Goal: Find specific page/section: Find specific page/section

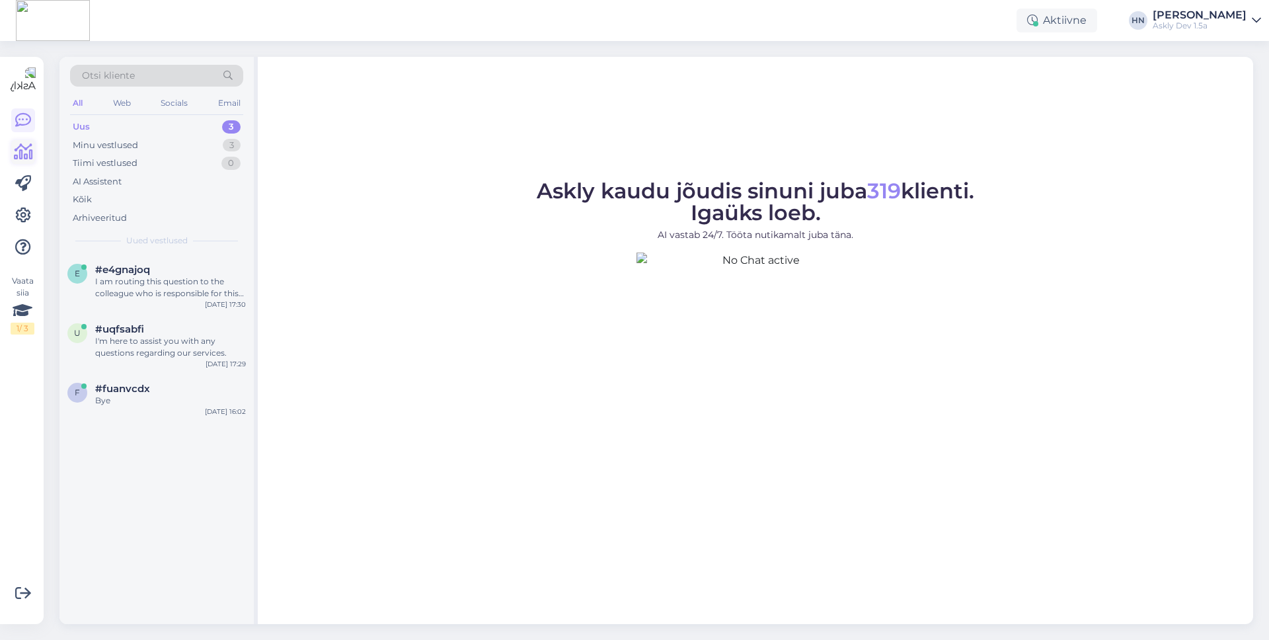
click at [24, 146] on icon at bounding box center [23, 152] width 19 height 16
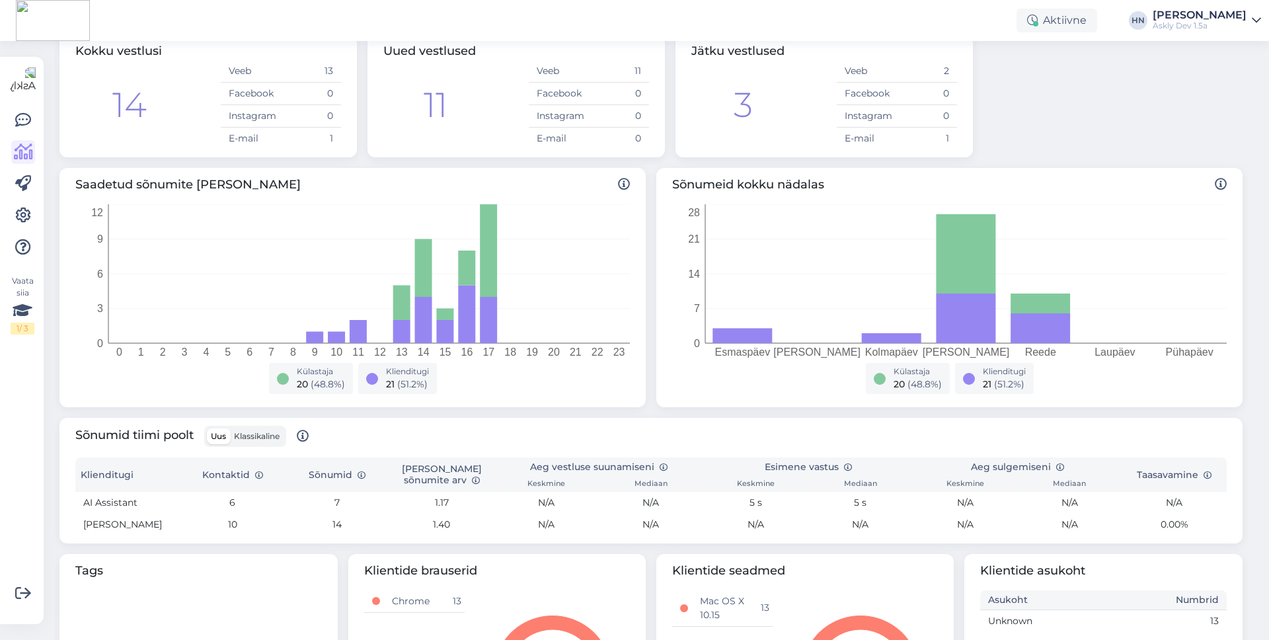
scroll to position [92, 0]
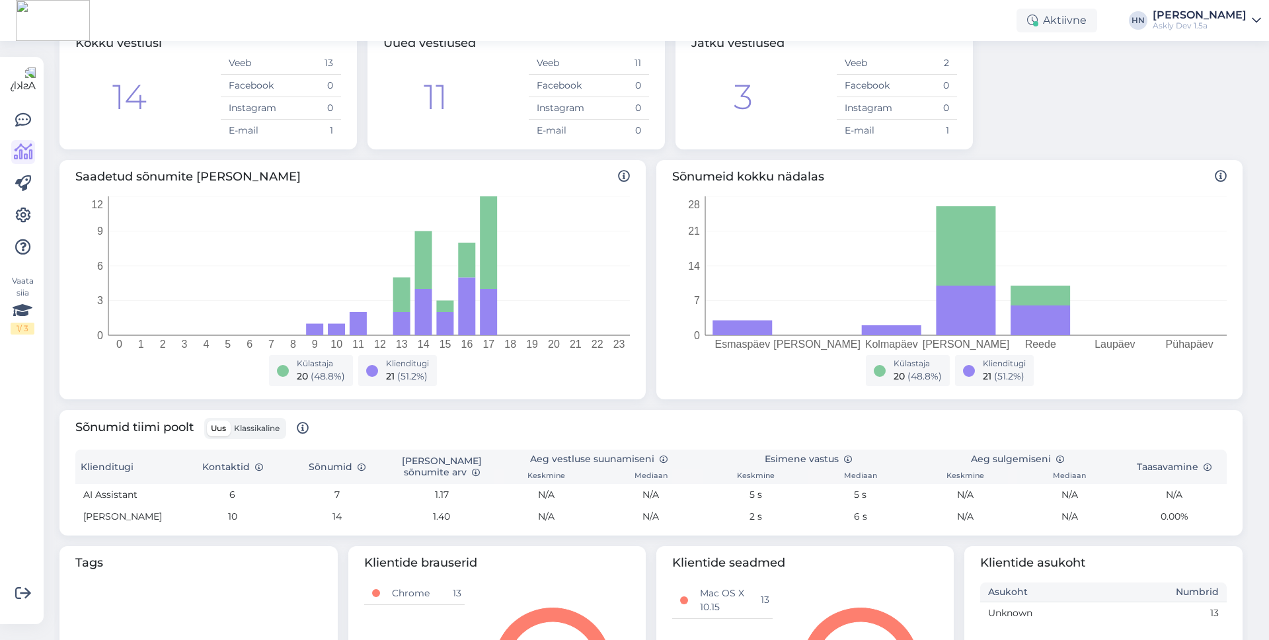
scroll to position [223, 0]
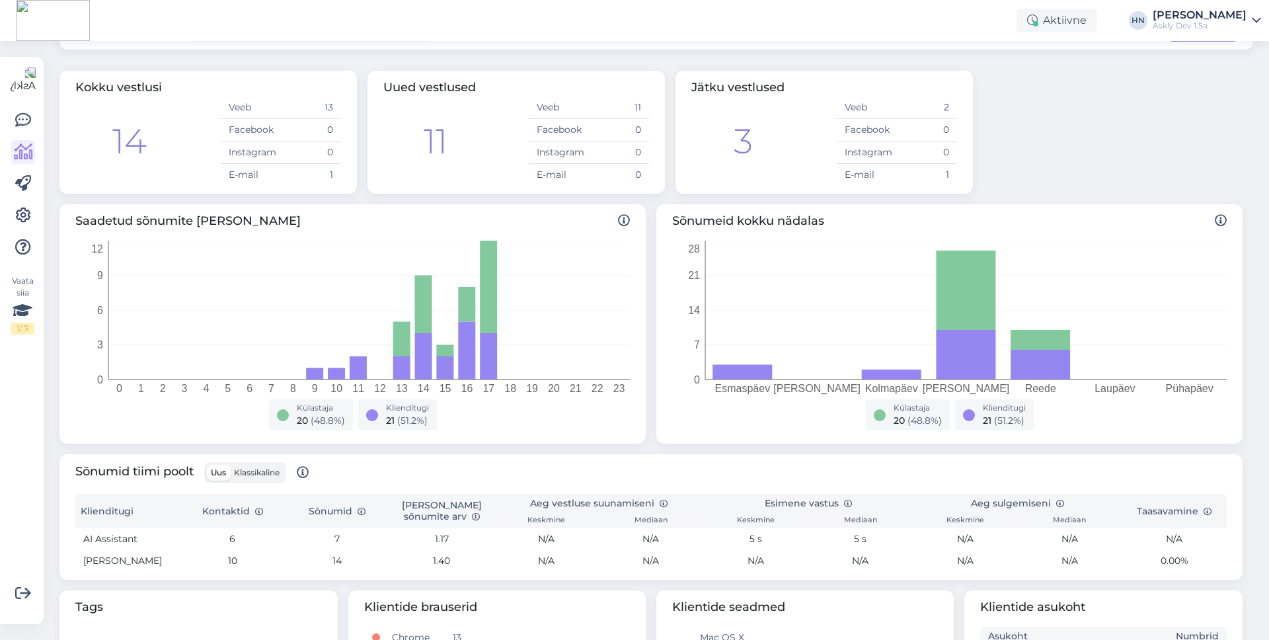
scroll to position [57, 0]
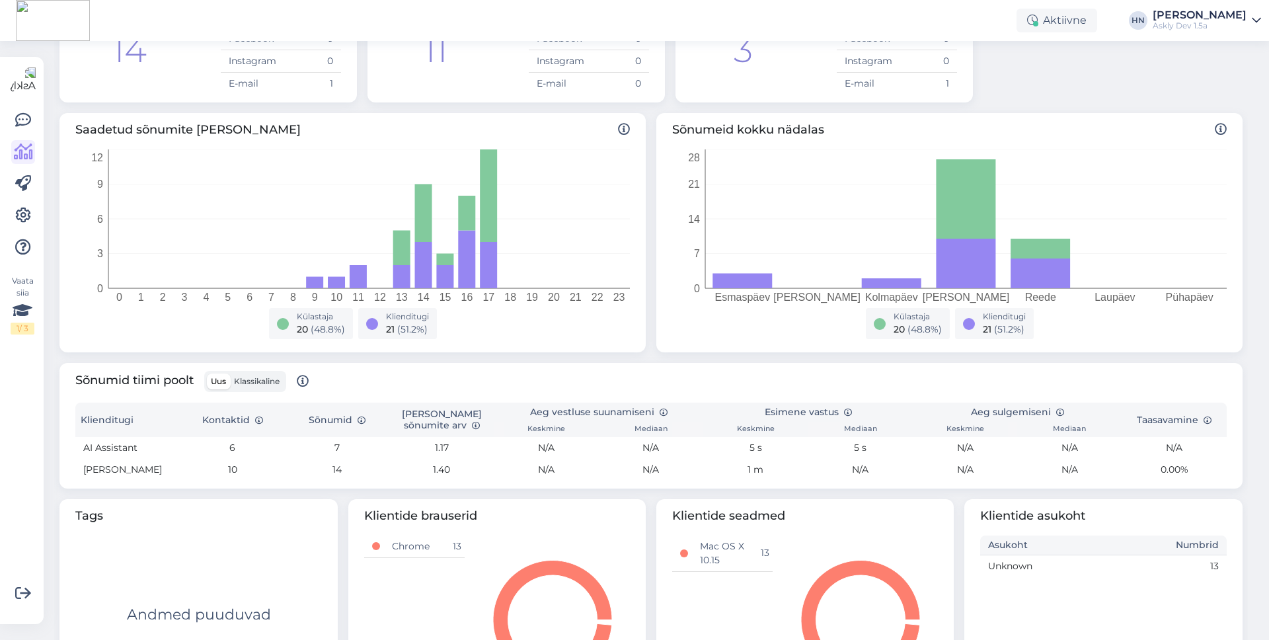
scroll to position [153, 0]
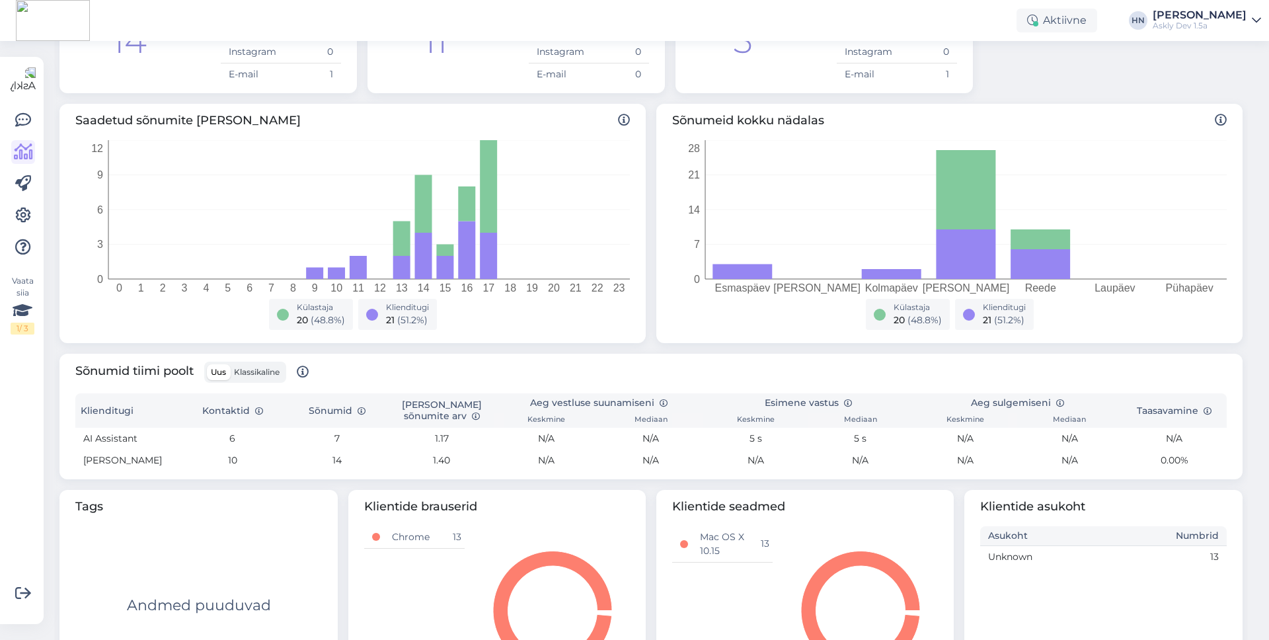
scroll to position [223, 0]
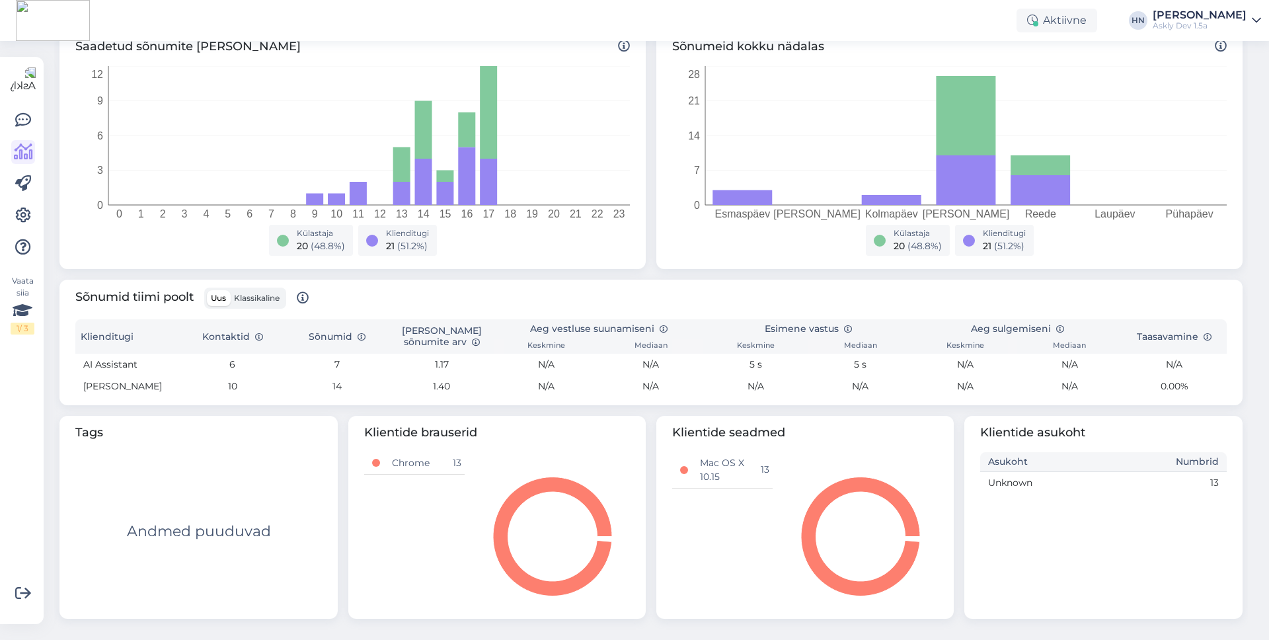
click at [961, 379] on td "N/A" at bounding box center [965, 387] width 104 height 22
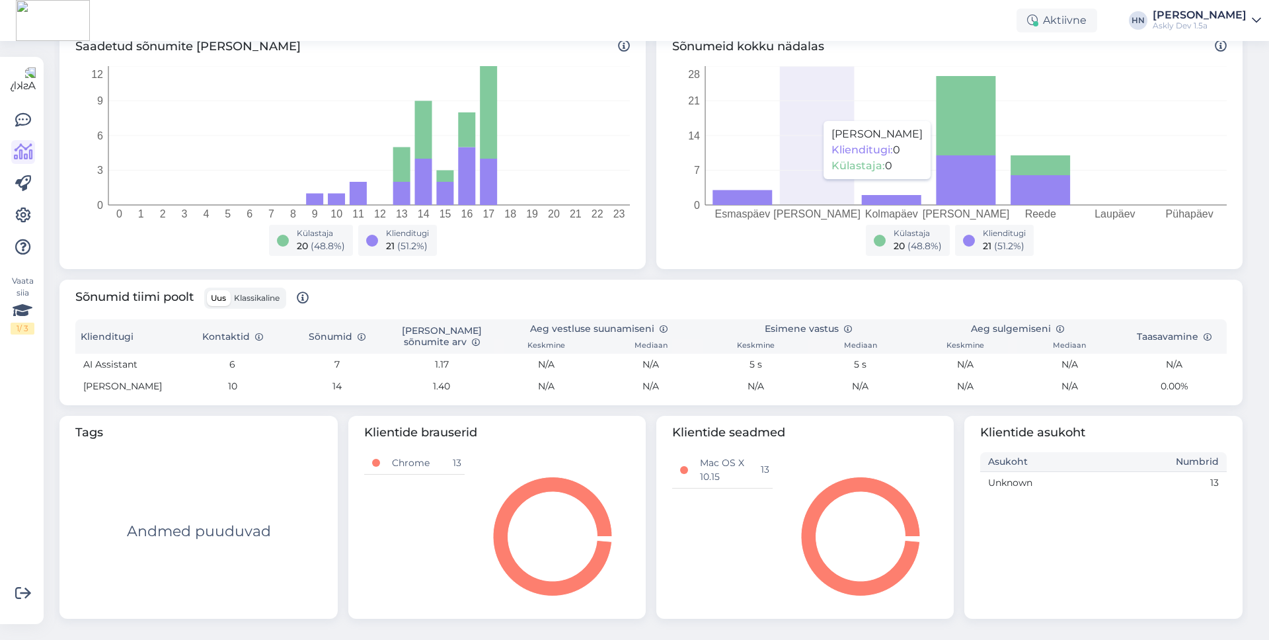
scroll to position [0, 0]
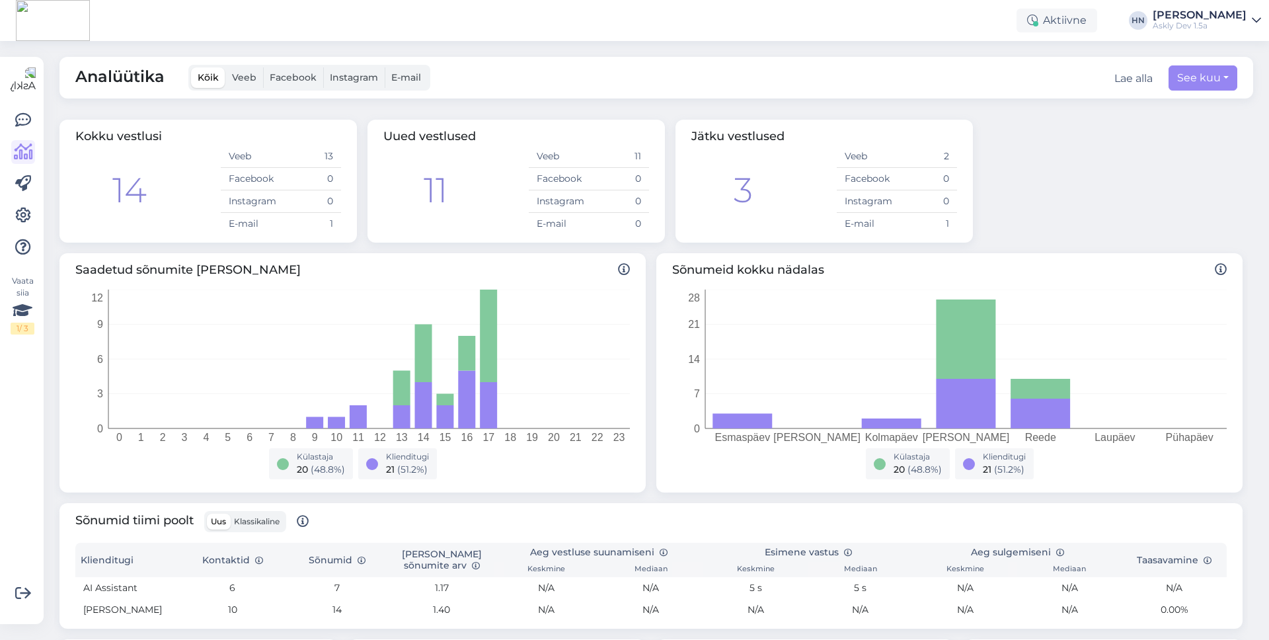
click at [672, 54] on div "Analüütika Kõik Veeb Facebook Instagram E-mail Lae alla See kuu Kokku vestlusi …" at bounding box center [661, 340] width 1218 height 599
click at [586, 49] on div "Analüütika Kõik Veeb Facebook Instagram E-mail Lae alla See kuu Kokku vestlusi …" at bounding box center [661, 340] width 1218 height 599
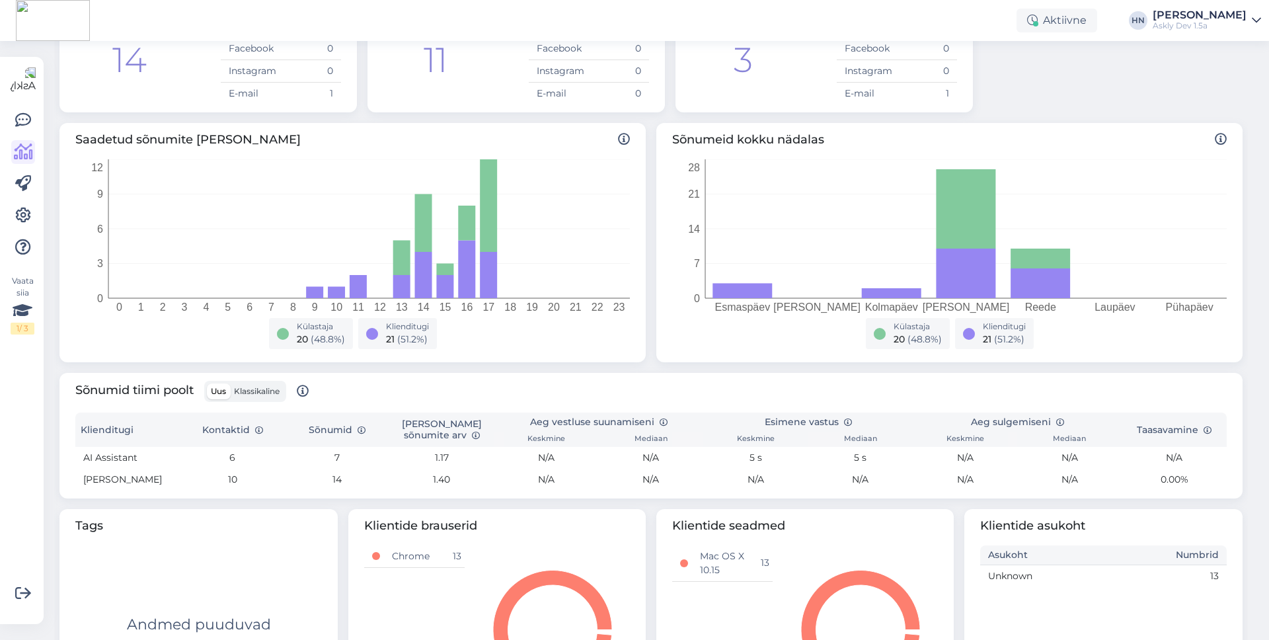
scroll to position [142, 0]
